Goal: Transaction & Acquisition: Purchase product/service

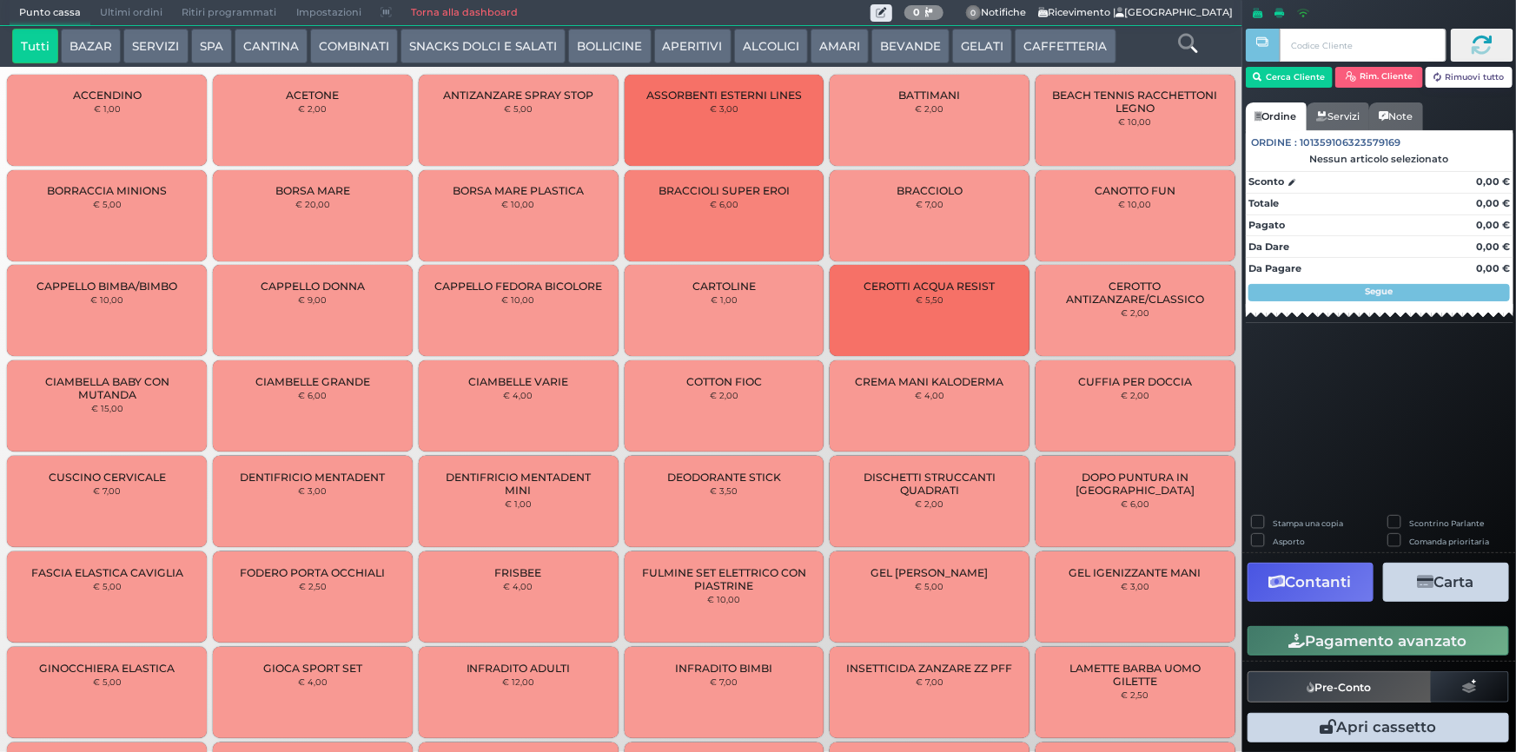
click at [103, 42] on button "BAZAR" at bounding box center [91, 46] width 60 height 35
click at [1187, 40] on icon at bounding box center [1187, 43] width 19 height 19
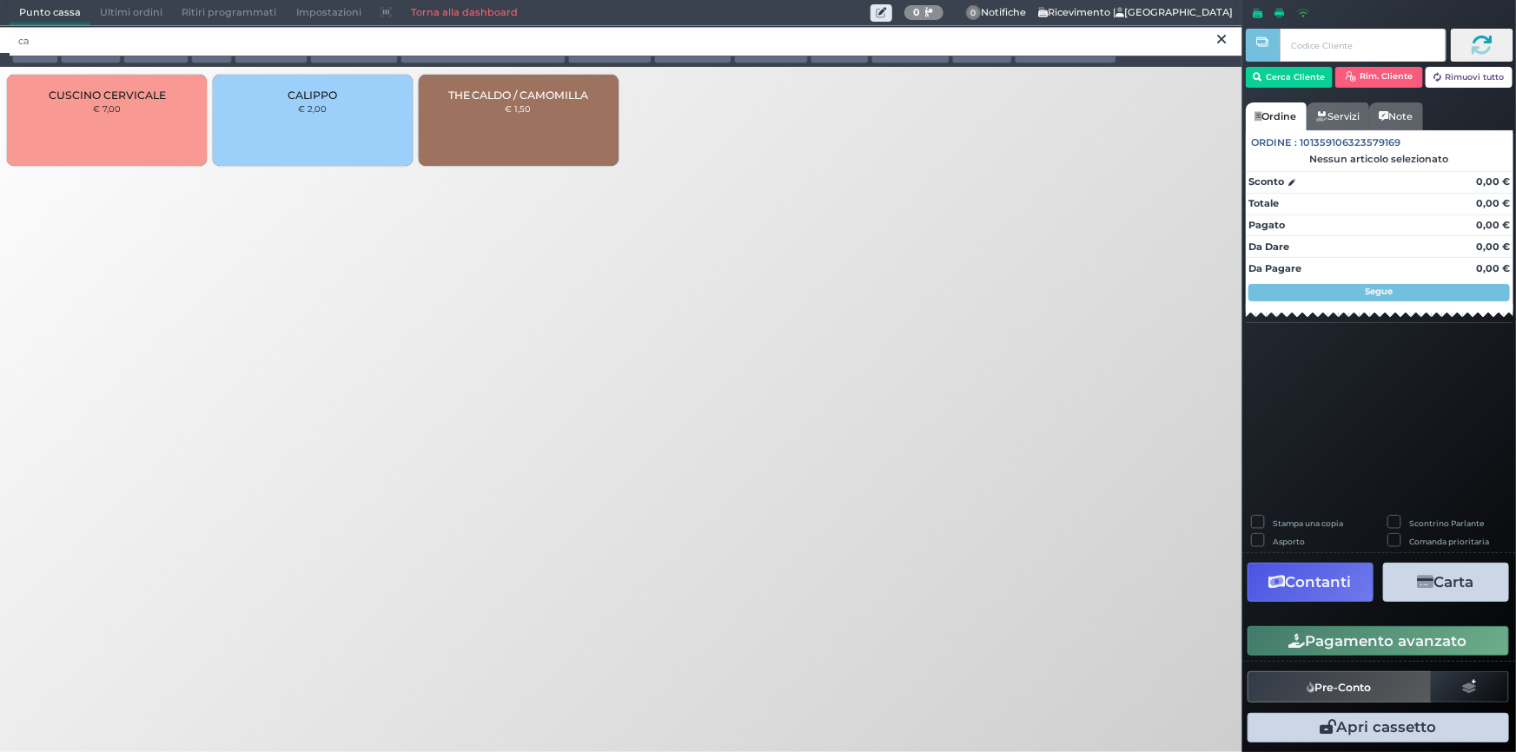
type input "c"
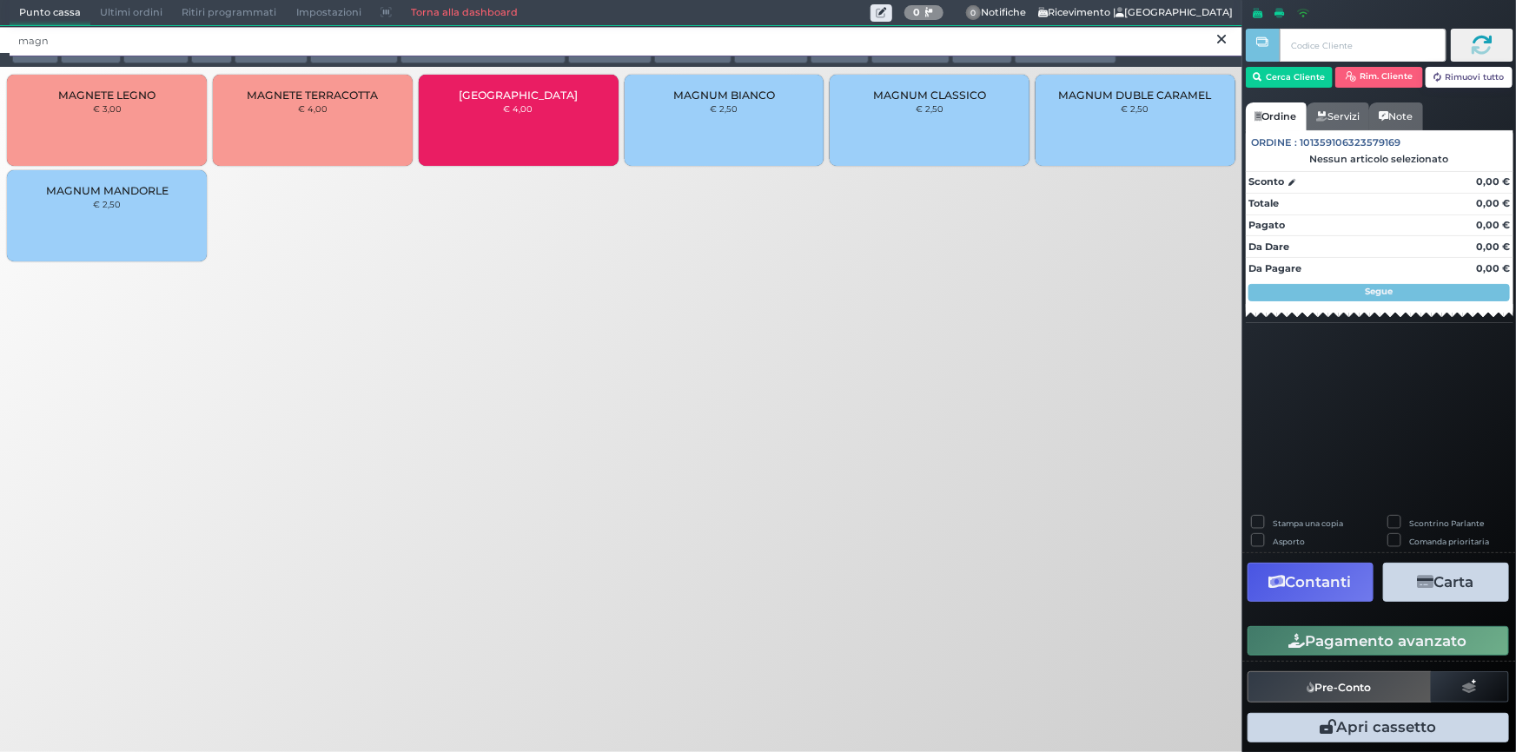
type input "magn"
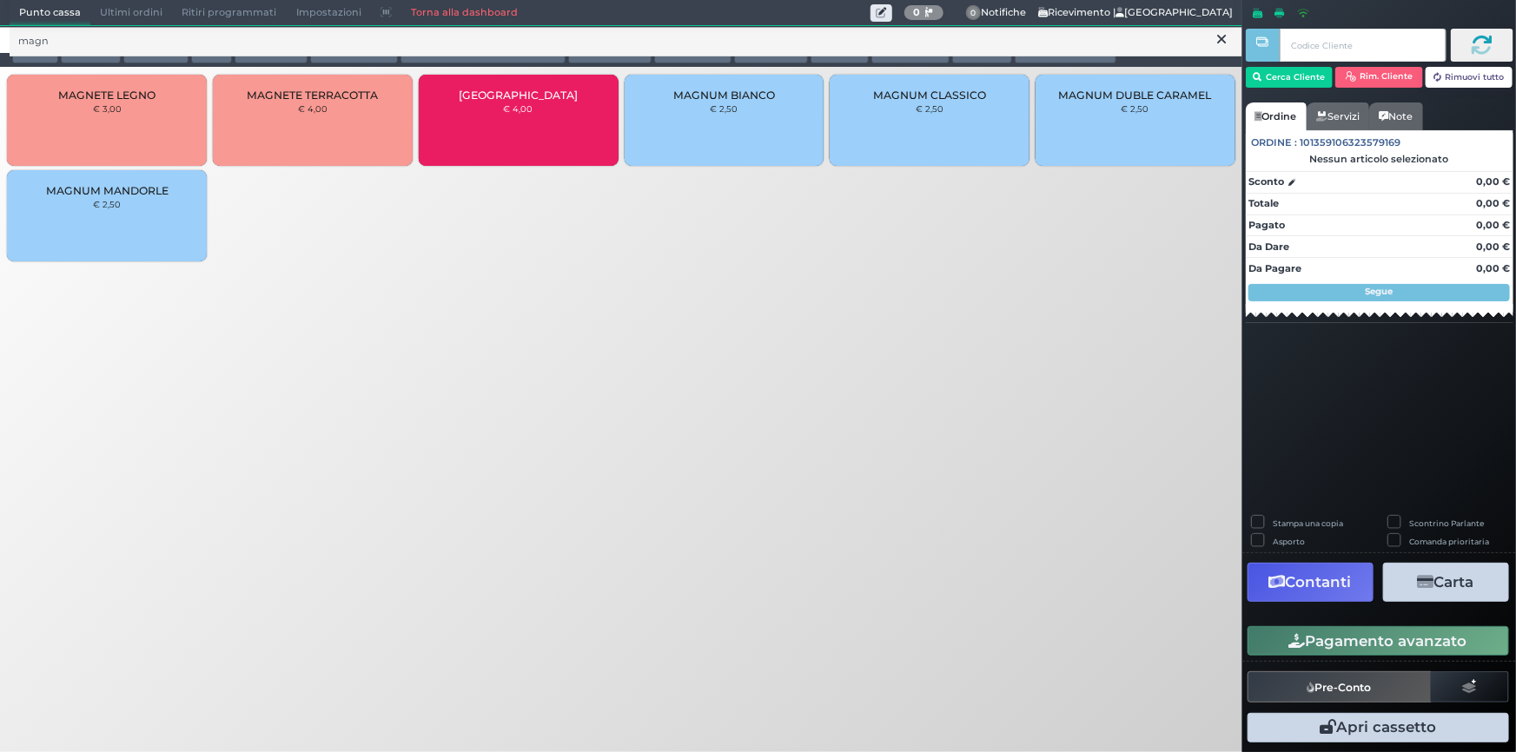
click at [347, 137] on div "MAGNETE TERRACOTTA € 4,00" at bounding box center [313, 120] width 200 height 91
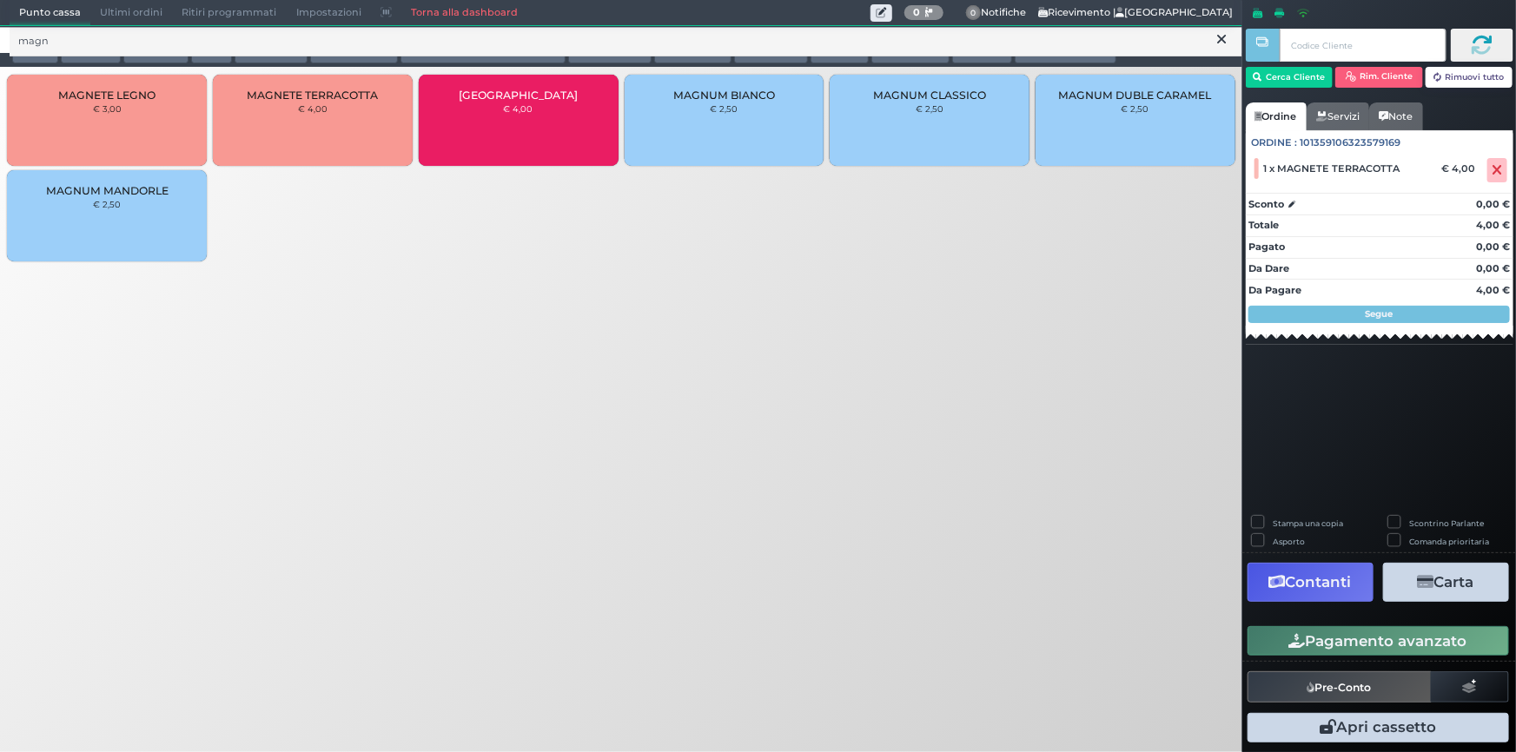
click at [1219, 40] on icon at bounding box center [1222, 39] width 9 height 17
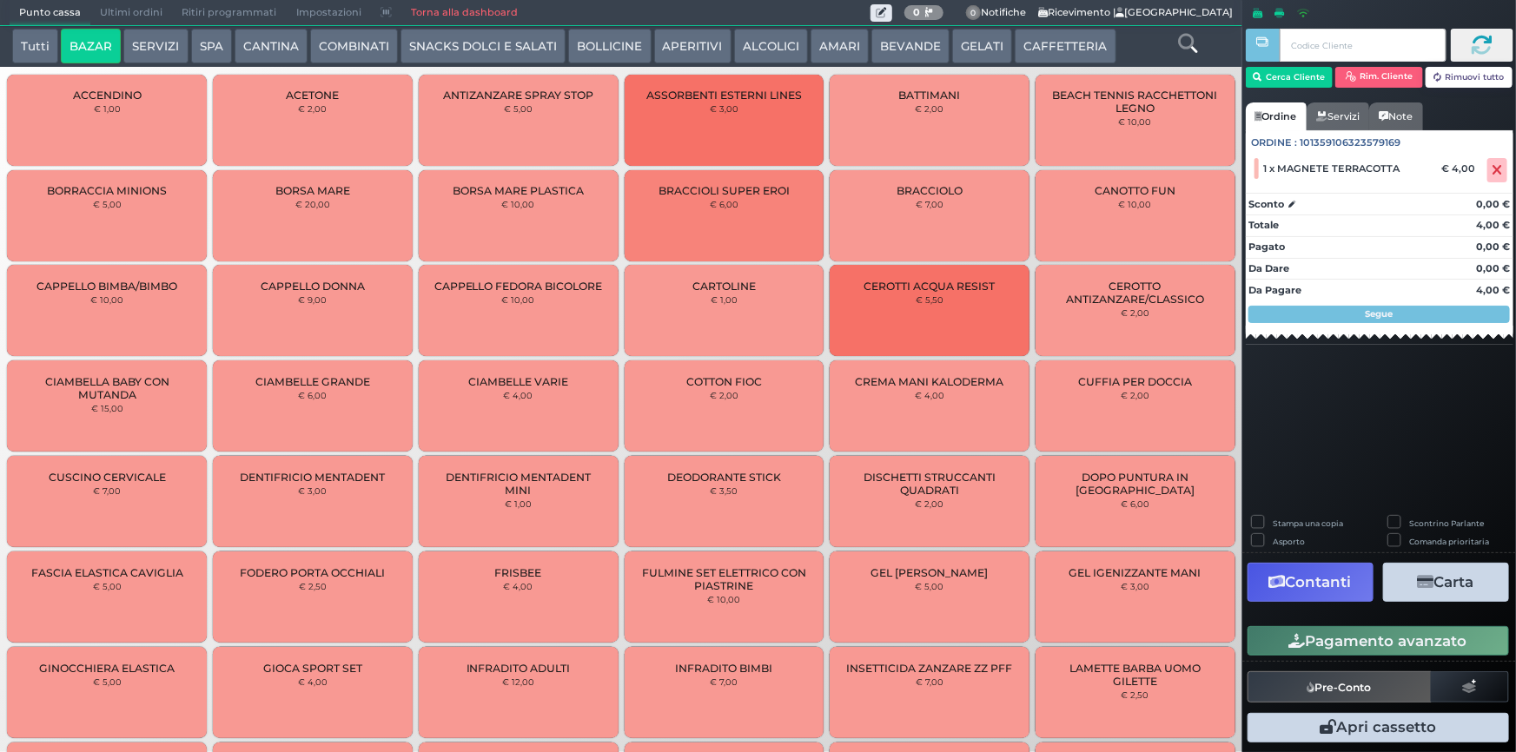
click at [827, 40] on button "AMARI" at bounding box center [839, 46] width 58 height 35
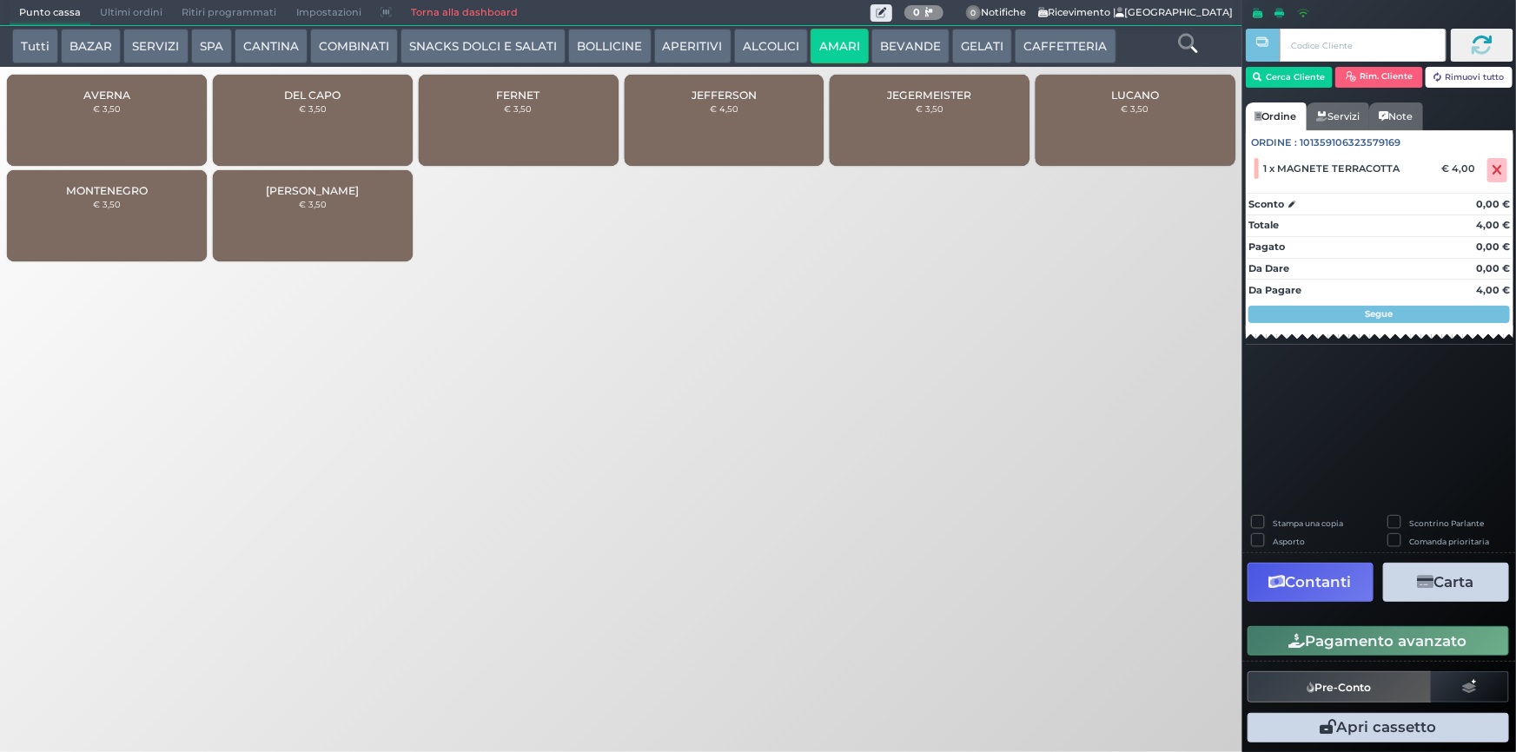
click at [493, 103] on div "FERNET € 3,50" at bounding box center [519, 120] width 200 height 91
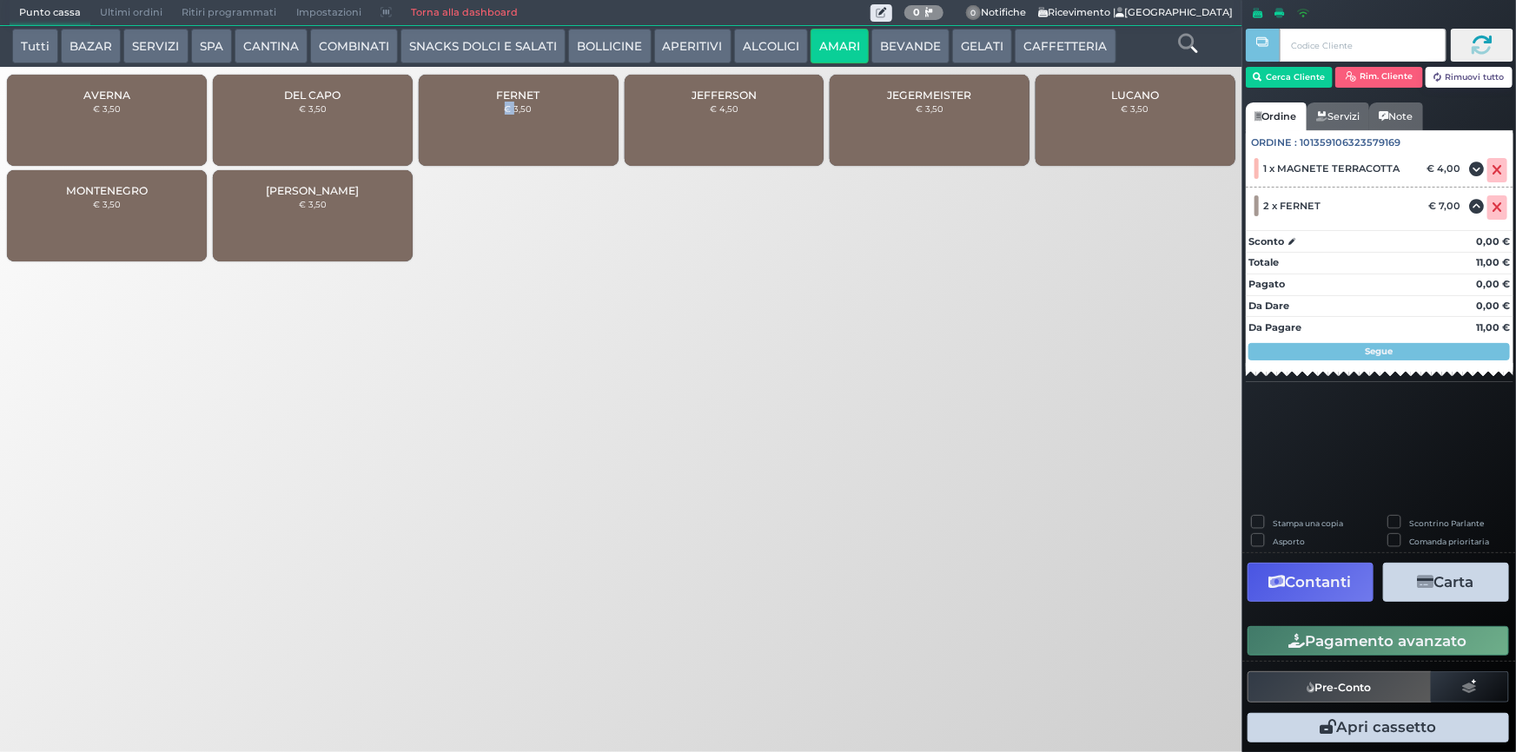
click at [1377, 639] on button "Pagamento avanzato" at bounding box center [1377, 641] width 261 height 30
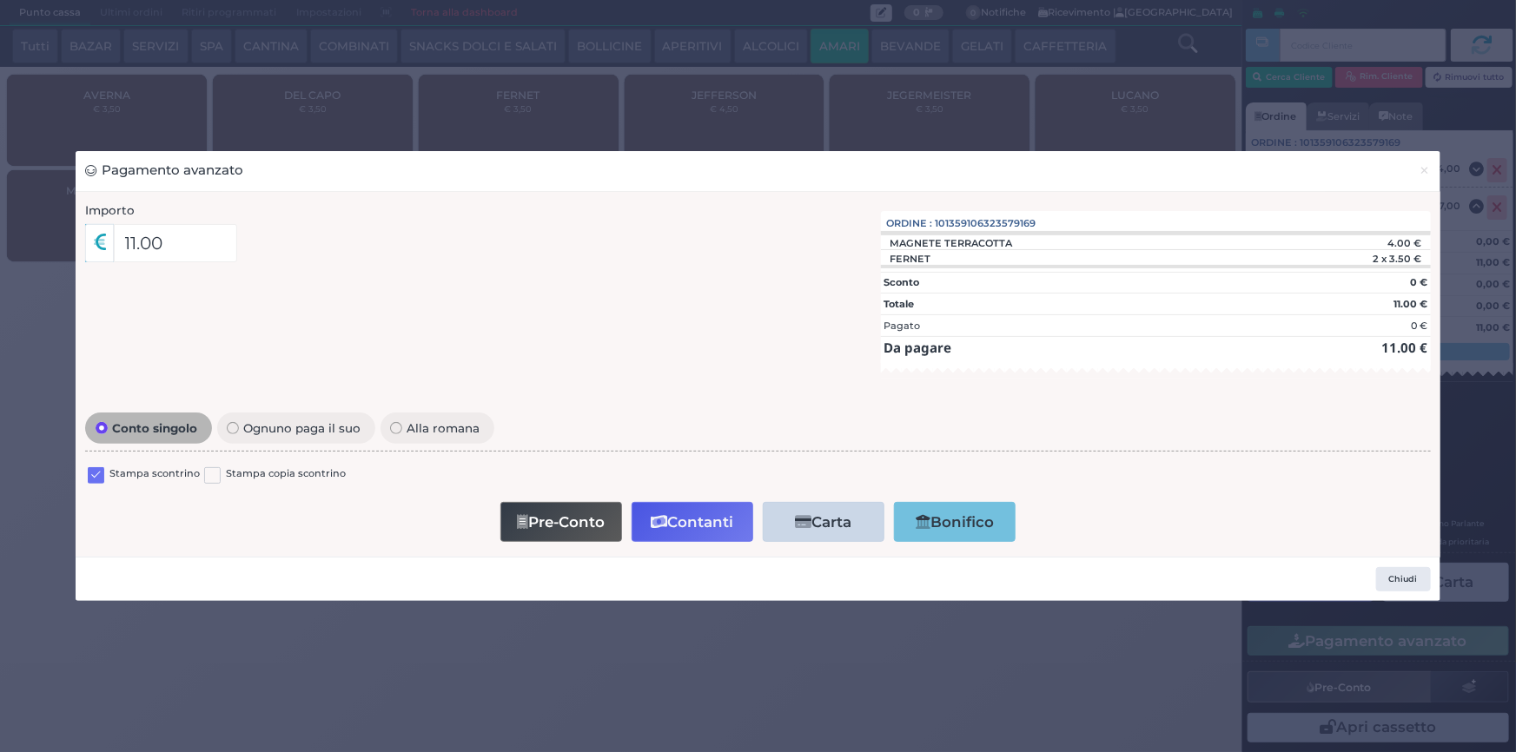
click at [95, 472] on label at bounding box center [96, 475] width 17 height 17
click at [0, 0] on input "checkbox" at bounding box center [0, 0] width 0 height 0
click at [676, 526] on button "Contanti" at bounding box center [693, 521] width 122 height 39
